Goal: Task Accomplishment & Management: Manage account settings

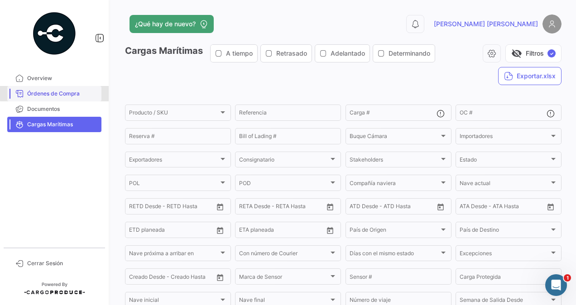
click at [62, 93] on span "Órdenes de Compra" at bounding box center [62, 94] width 71 height 8
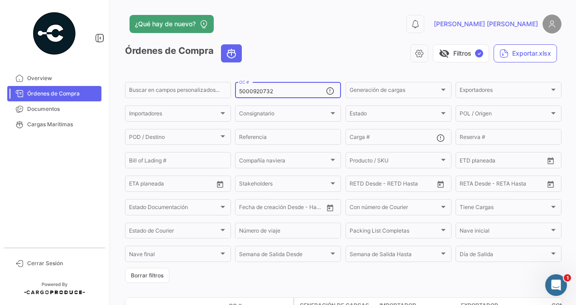
drag, startPoint x: 280, startPoint y: 81, endPoint x: 264, endPoint y: 93, distance: 20.0
click at [265, 92] on div "5000920732 OC #" at bounding box center [282, 90] width 87 height 18
drag, startPoint x: 274, startPoint y: 92, endPoint x: 224, endPoint y: 95, distance: 50.0
click at [0, 0] on div "Buscar en [PERSON_NAME] personalizados... 5000920732 OC # Generación [PERSON_NA…" at bounding box center [0, 0] width 0 height 0
paste input "13598"
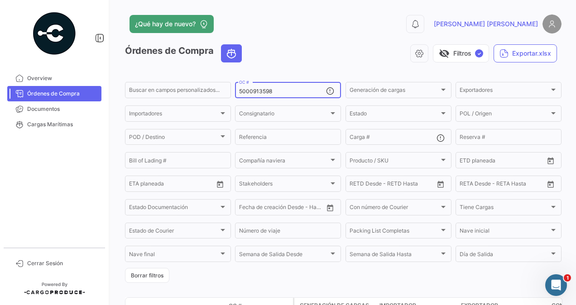
scroll to position [82, 0]
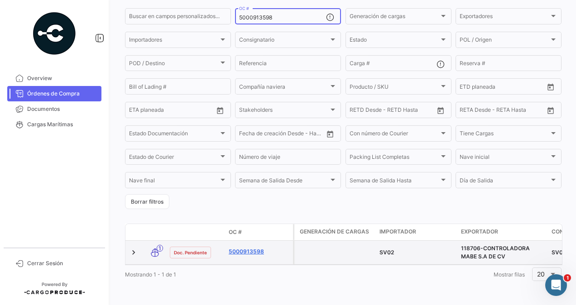
type input "5000913598"
click at [259, 248] on link "5000913598" at bounding box center [259, 252] width 61 height 8
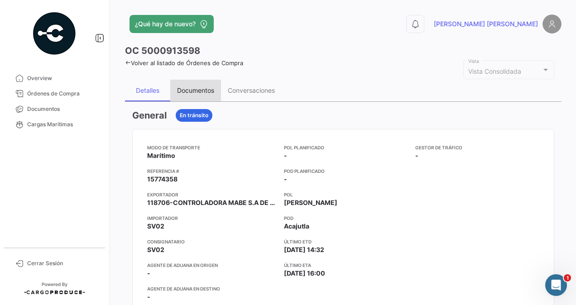
click at [202, 90] on div "Documentos" at bounding box center [195, 91] width 37 height 8
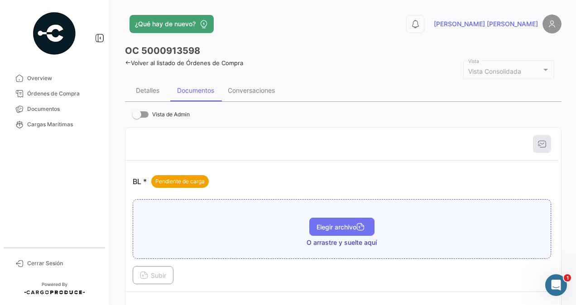
click at [320, 227] on span "Elegir archivo" at bounding box center [342, 227] width 51 height 8
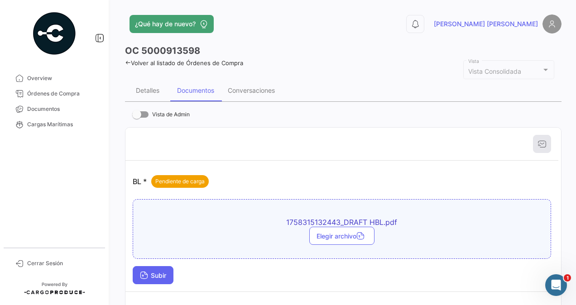
click at [162, 267] on button "Subir" at bounding box center [153, 275] width 41 height 18
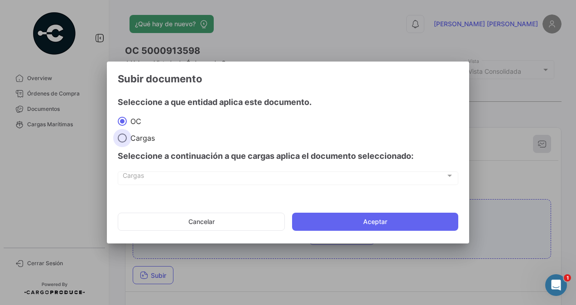
click at [124, 137] on span at bounding box center [122, 138] width 9 height 9
click at [124, 137] on input "Cargas" at bounding box center [122, 138] width 9 height 9
radio input "true"
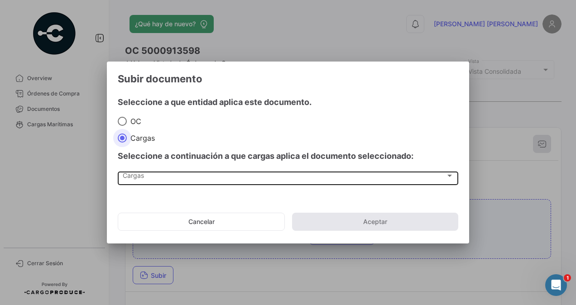
click at [131, 175] on span "Cargas" at bounding box center [284, 178] width 323 height 8
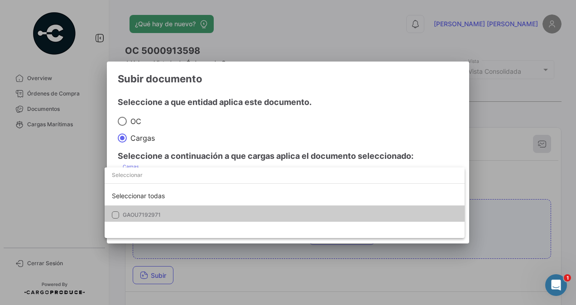
click at [139, 215] on span "GAOU7192971" at bounding box center [142, 215] width 38 height 7
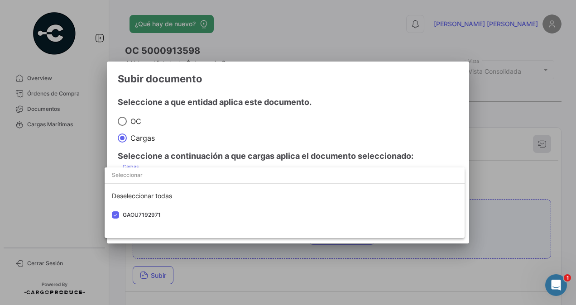
click at [491, 211] on div at bounding box center [288, 152] width 576 height 305
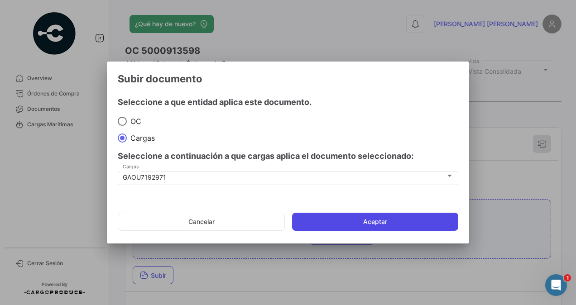
click at [403, 220] on button "Aceptar" at bounding box center [375, 222] width 166 height 18
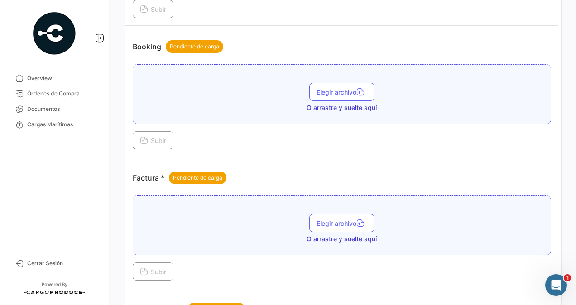
scroll to position [317, 0]
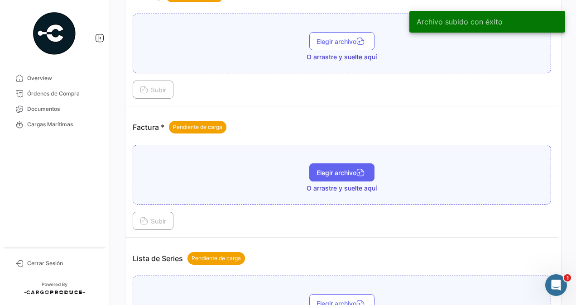
click at [341, 170] on span "Elegir archivo" at bounding box center [342, 173] width 51 height 8
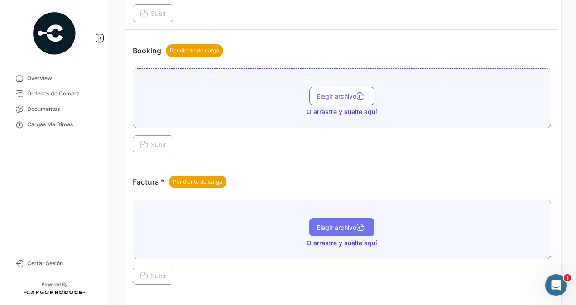
click at [339, 219] on button "Elegir archivo" at bounding box center [341, 227] width 65 height 18
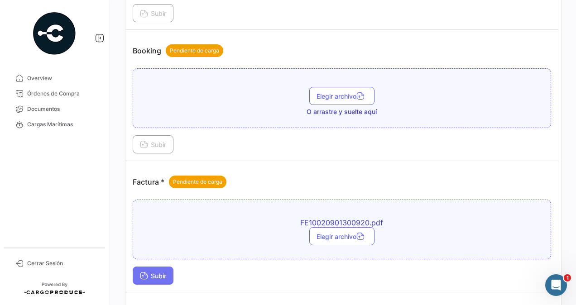
click at [154, 267] on button "Subir" at bounding box center [153, 276] width 41 height 18
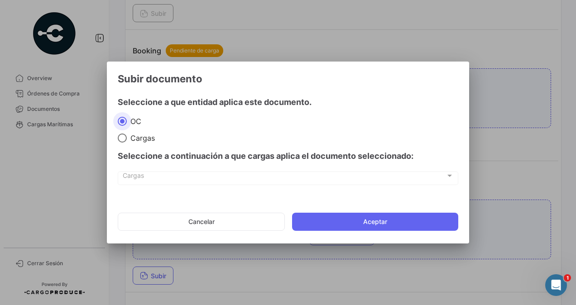
click at [120, 137] on span at bounding box center [122, 138] width 9 height 9
click at [120, 137] on input "Cargas" at bounding box center [122, 138] width 9 height 9
radio input "true"
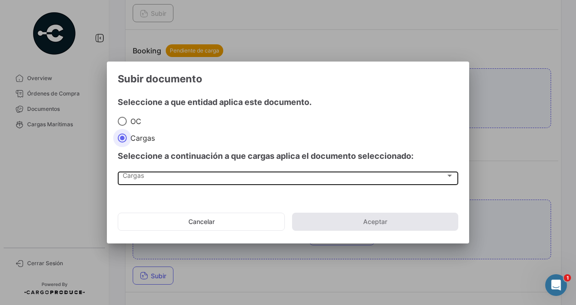
click at [137, 176] on span "Cargas" at bounding box center [284, 178] width 323 height 8
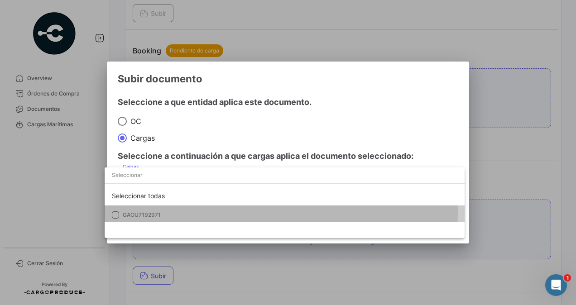
drag, startPoint x: 144, startPoint y: 212, endPoint x: 160, endPoint y: 207, distance: 17.1
click at [144, 212] on span "GAOU7192971" at bounding box center [142, 215] width 38 height 7
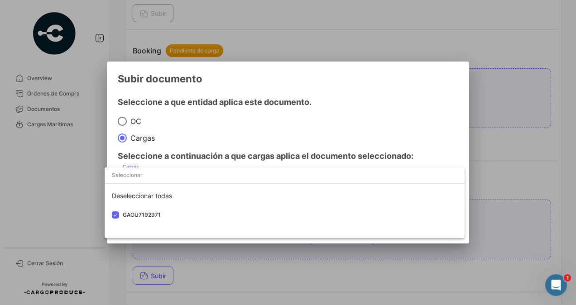
click at [493, 209] on div at bounding box center [288, 152] width 576 height 305
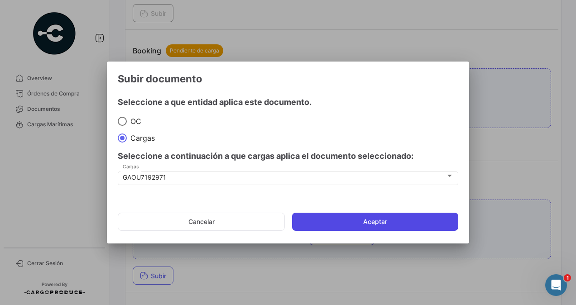
click at [424, 222] on button "Aceptar" at bounding box center [375, 222] width 166 height 18
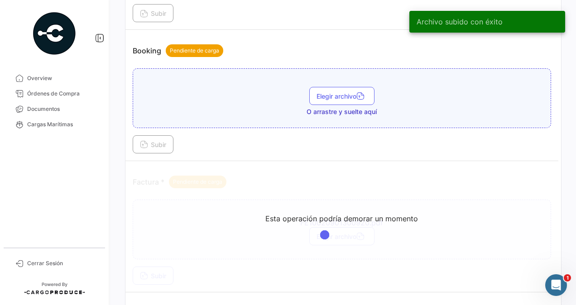
scroll to position [498, 0]
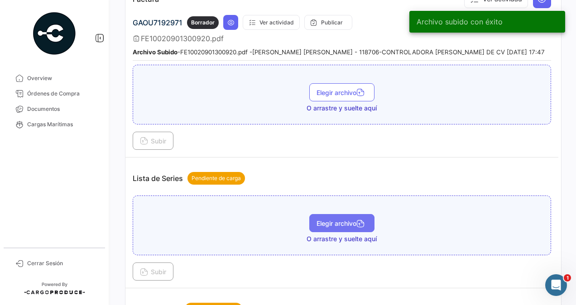
click at [332, 220] on span "Elegir archivo" at bounding box center [342, 224] width 51 height 8
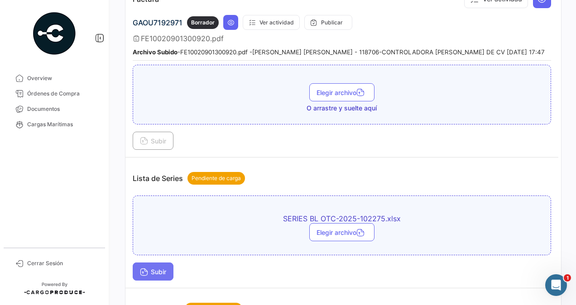
click at [159, 270] on span "Subir" at bounding box center [153, 272] width 26 height 8
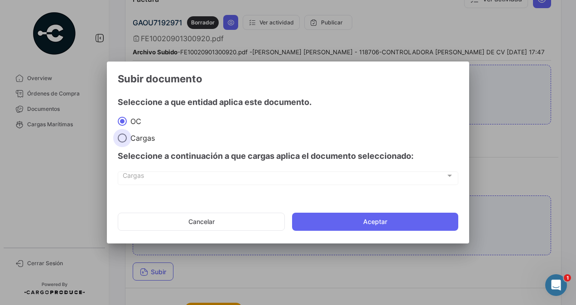
click at [125, 136] on span at bounding box center [122, 138] width 9 height 9
click at [125, 136] on input "Cargas" at bounding box center [122, 138] width 9 height 9
radio input "true"
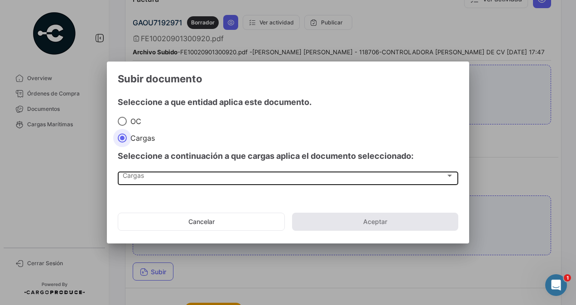
click at [138, 174] on span "Cargas" at bounding box center [284, 178] width 323 height 8
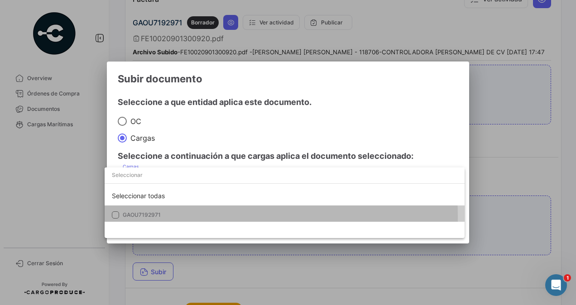
click at [141, 217] on span "GAOU7192971" at bounding box center [142, 215] width 38 height 7
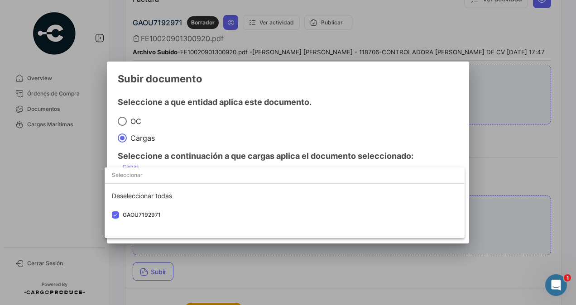
click at [490, 217] on div at bounding box center [288, 152] width 576 height 305
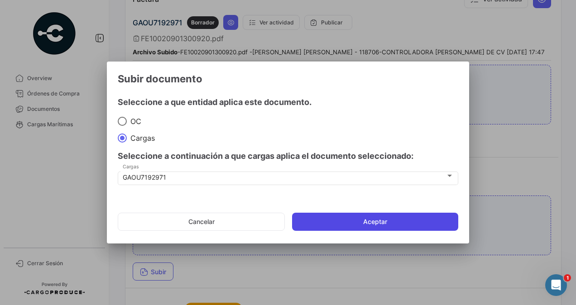
click at [429, 224] on button "Aceptar" at bounding box center [375, 222] width 166 height 18
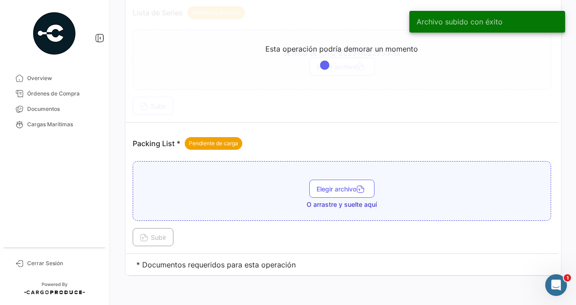
scroll to position [665, 0]
click at [343, 185] on span "Elegir archivo" at bounding box center [342, 189] width 51 height 8
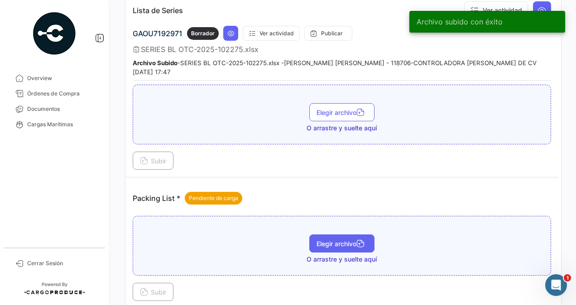
click at [326, 240] on span "Elegir archivo" at bounding box center [342, 244] width 51 height 8
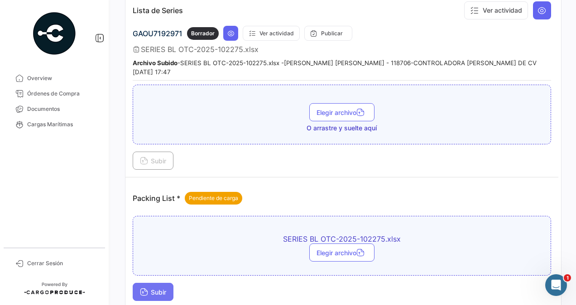
click at [150, 289] on span "Subir" at bounding box center [153, 293] width 26 height 8
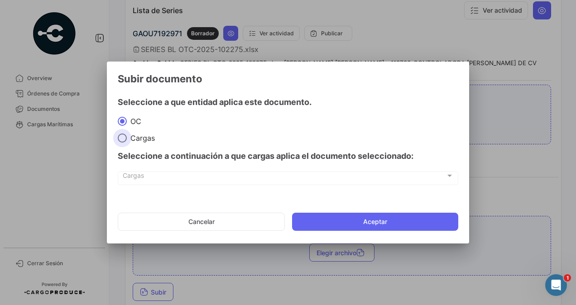
drag, startPoint x: 120, startPoint y: 137, endPoint x: 130, endPoint y: 168, distance: 33.0
click at [120, 137] on span at bounding box center [122, 138] width 9 height 9
click at [120, 137] on input "Cargas" at bounding box center [122, 138] width 9 height 9
radio input "true"
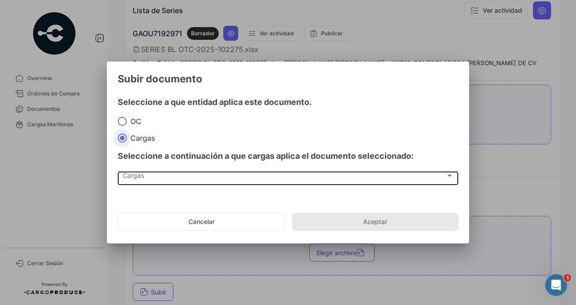
click at [132, 178] on span "Cargas" at bounding box center [284, 178] width 323 height 8
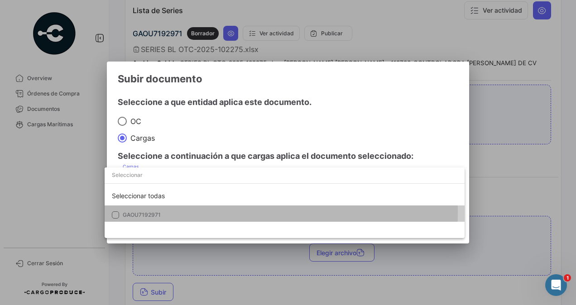
click at [140, 212] on span "GAOU7192971" at bounding box center [186, 215] width 127 height 8
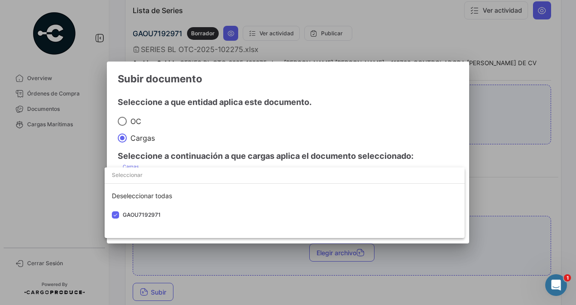
click at [520, 188] on div at bounding box center [288, 152] width 576 height 305
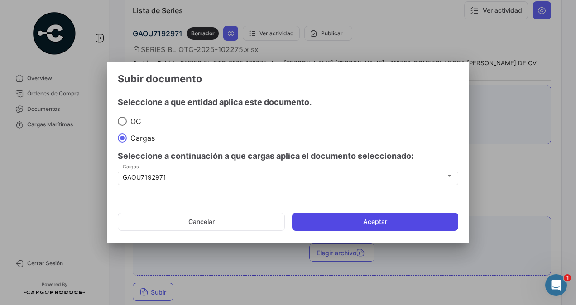
click at [424, 217] on button "Aceptar" at bounding box center [375, 222] width 166 height 18
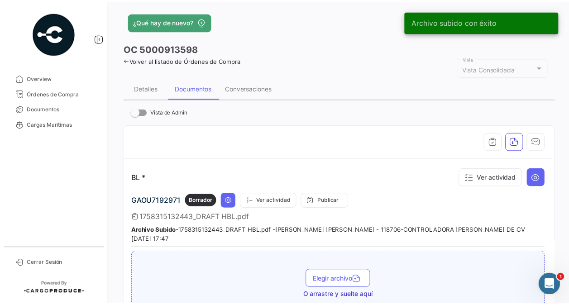
scroll to position [0, 0]
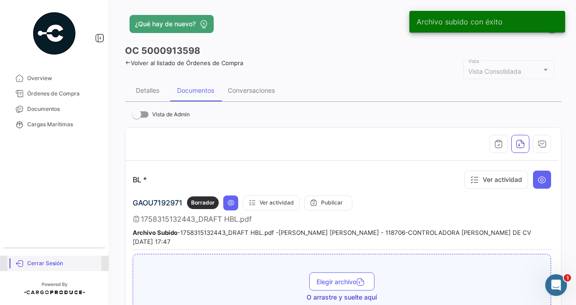
click at [42, 267] on span "Cerrar Sesión" at bounding box center [62, 264] width 71 height 8
